Goal: Task Accomplishment & Management: Complete application form

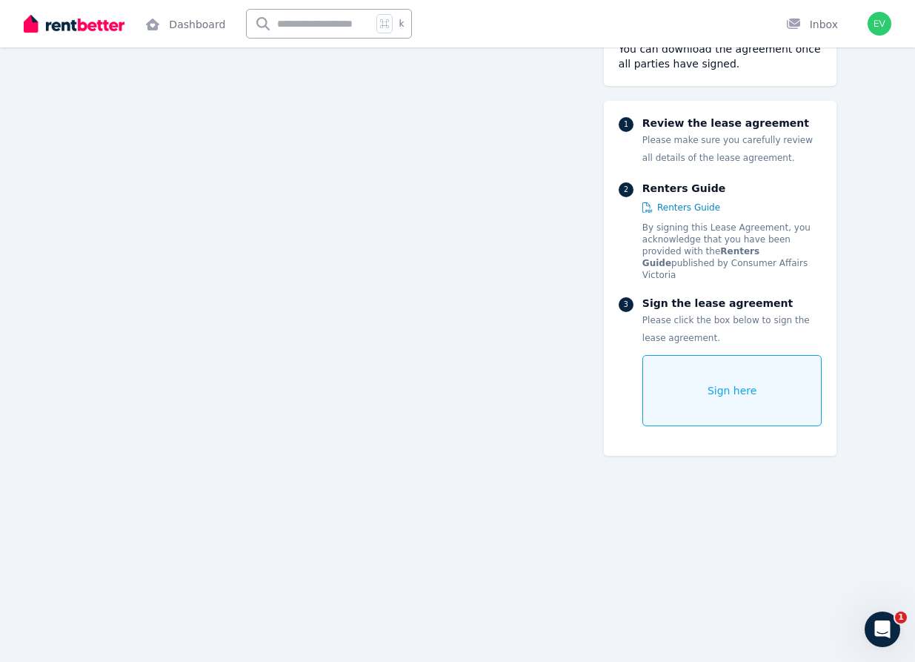
scroll to position [1189, 0]
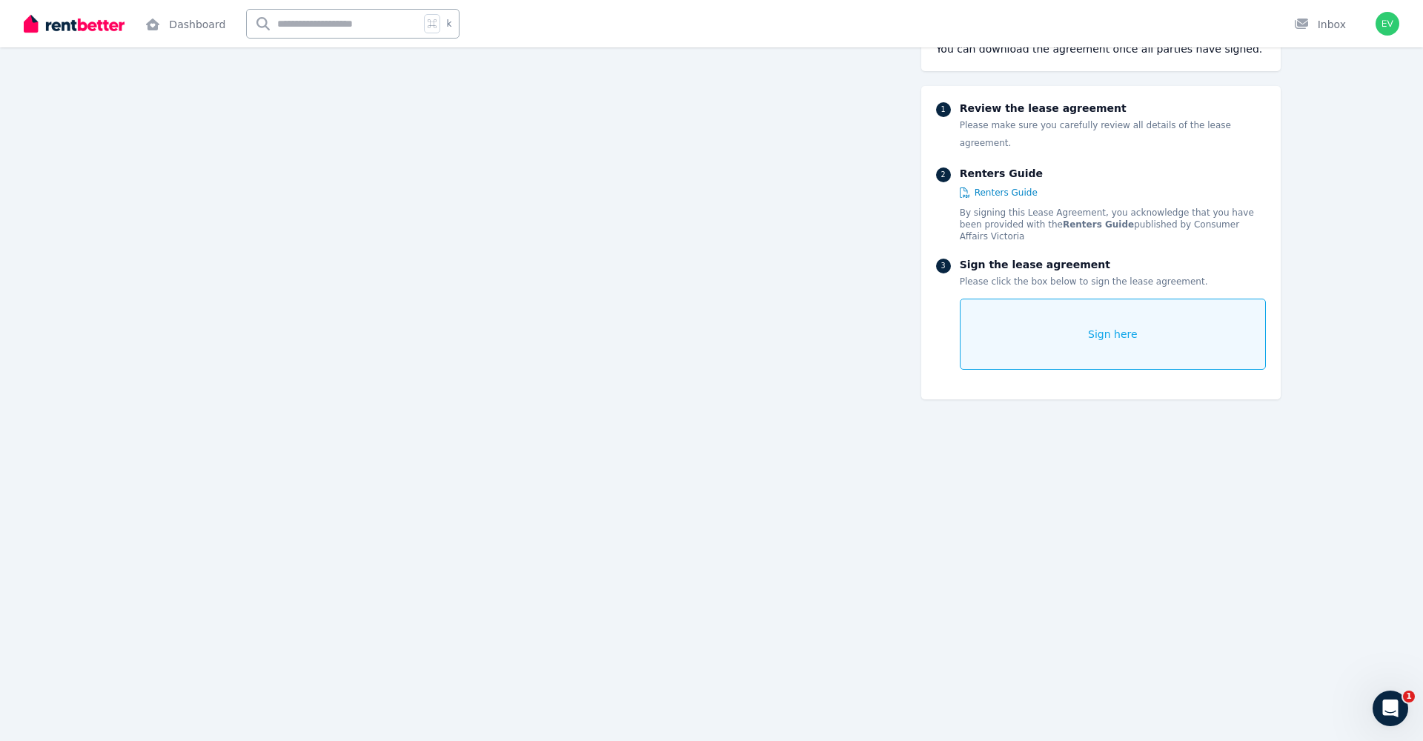
scroll to position [8977, 0]
click at [1126, 324] on div "Sign here" at bounding box center [1113, 334] width 306 height 71
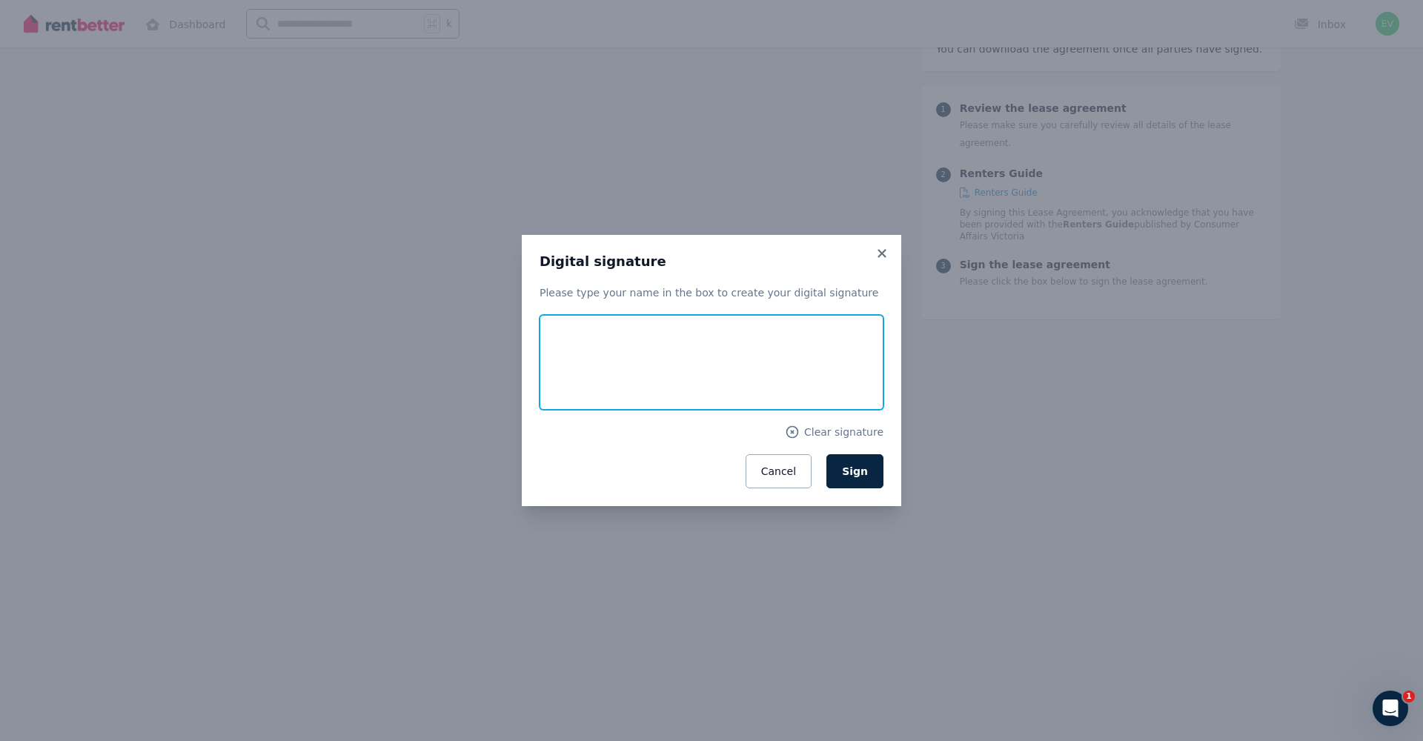
drag, startPoint x: 670, startPoint y: 344, endPoint x: 623, endPoint y: 391, distance: 66.6
click at [623, 391] on input "text" at bounding box center [712, 362] width 344 height 95
type input "**********"
click at [857, 471] on button "Sign" at bounding box center [854, 471] width 57 height 34
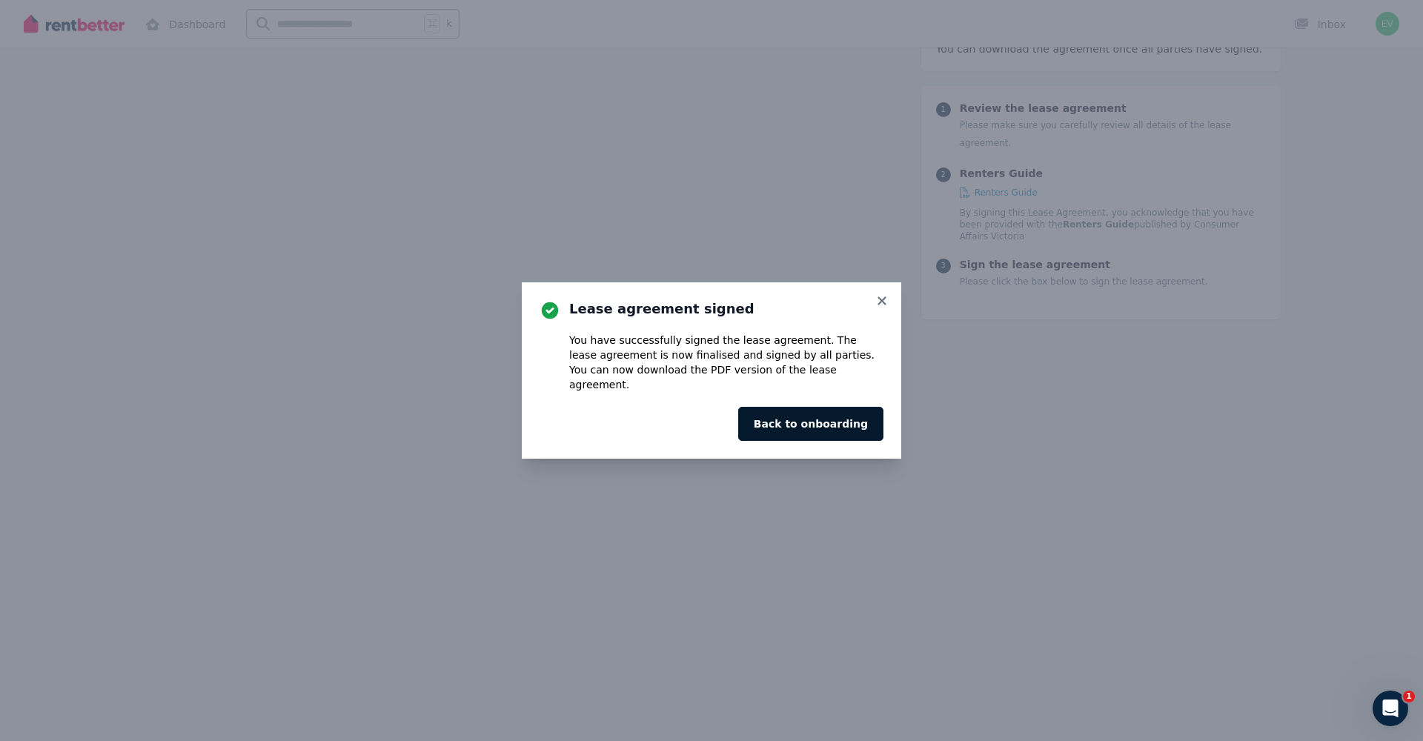
click at [824, 419] on button "Back to onboarding" at bounding box center [810, 424] width 145 height 34
